Goal: Task Accomplishment & Management: Manage account settings

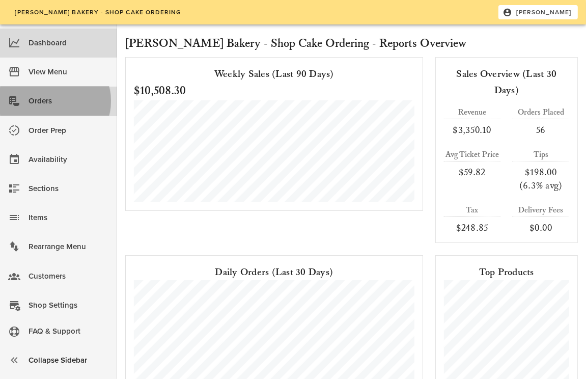
click at [39, 97] on div "Orders" at bounding box center [69, 101] width 80 height 17
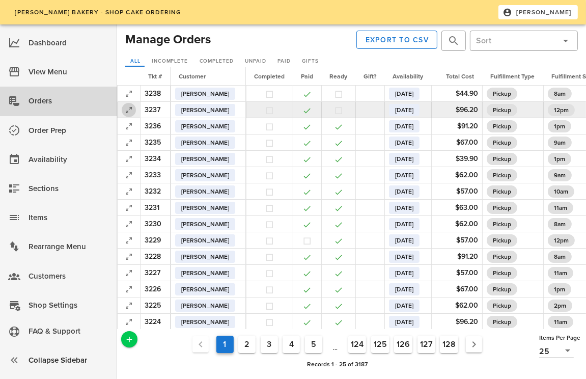
click at [127, 111] on icon "button" at bounding box center [129, 110] width 12 height 12
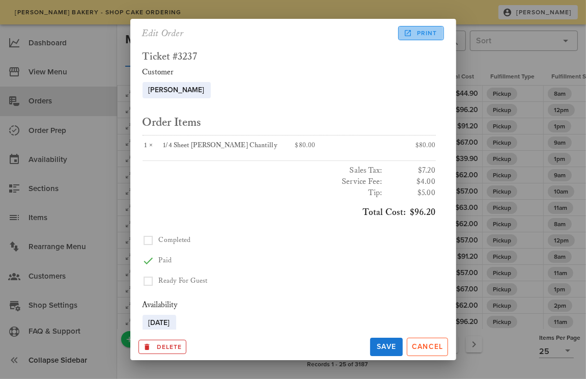
click at [415, 29] on span "Print" at bounding box center [421, 33] width 32 height 9
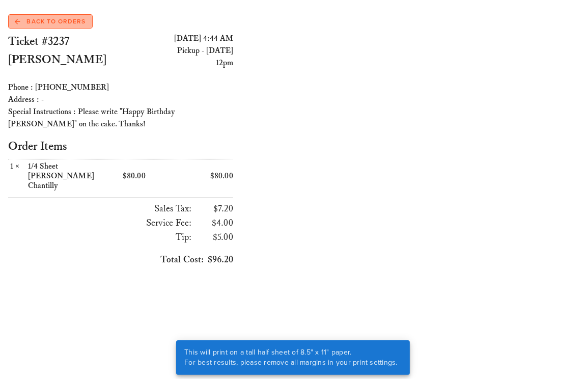
click at [55, 19] on span "Back to Orders" at bounding box center [50, 21] width 71 height 9
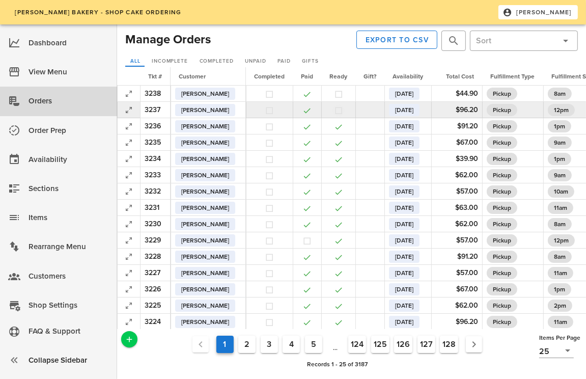
click at [343, 113] on button "button" at bounding box center [338, 110] width 9 height 9
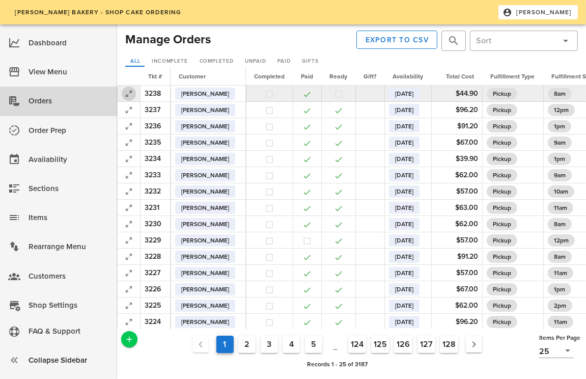
click at [129, 95] on icon "button" at bounding box center [129, 94] width 12 height 12
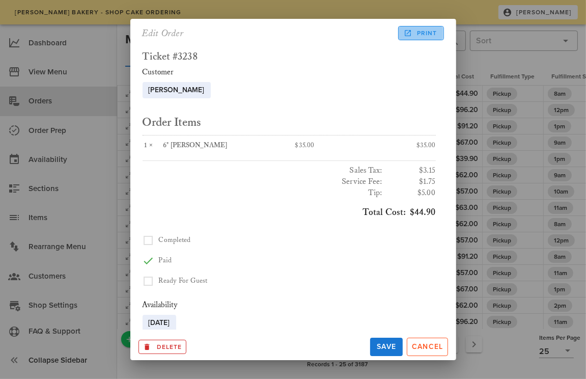
click at [407, 34] on icon at bounding box center [407, 33] width 9 height 9
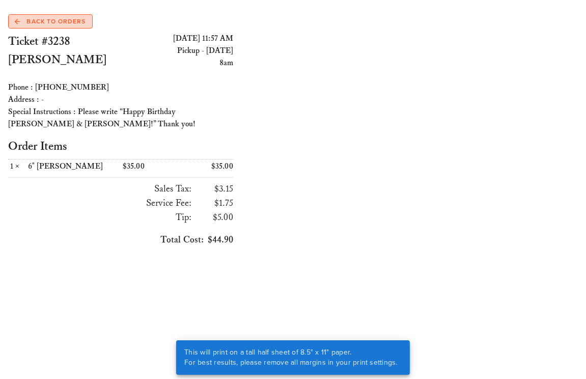
click at [53, 28] on link "Back to Orders" at bounding box center [50, 21] width 85 height 14
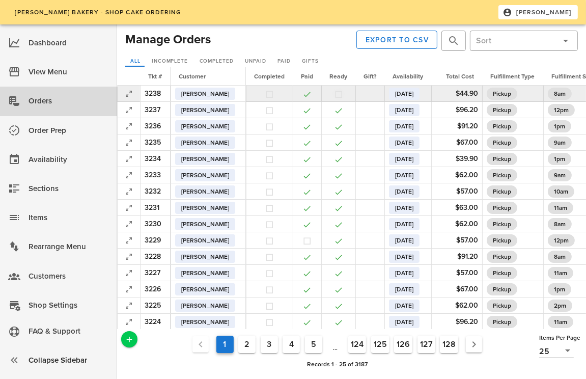
click at [343, 95] on button "button" at bounding box center [338, 94] width 9 height 9
